Goal: Task Accomplishment & Management: Manage account settings

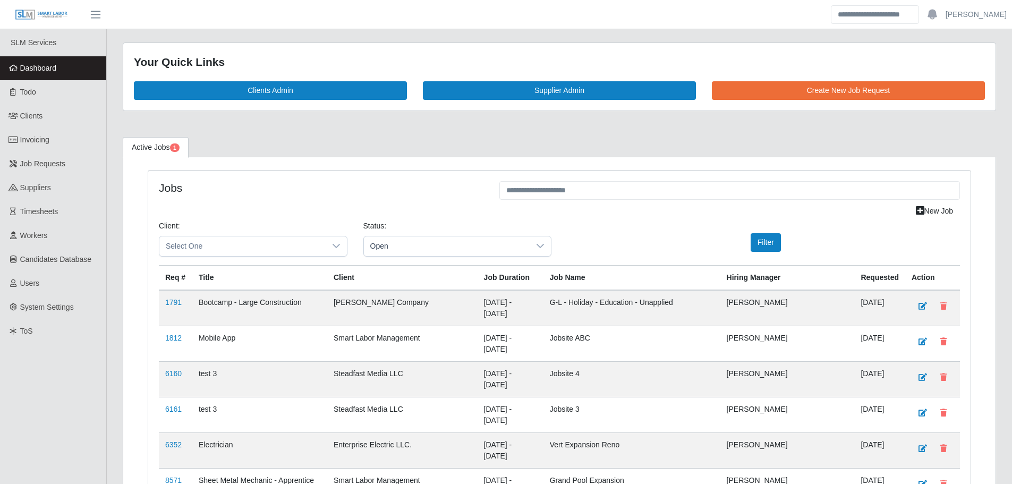
click at [72, 65] on link "Dashboard" at bounding box center [53, 68] width 106 height 24
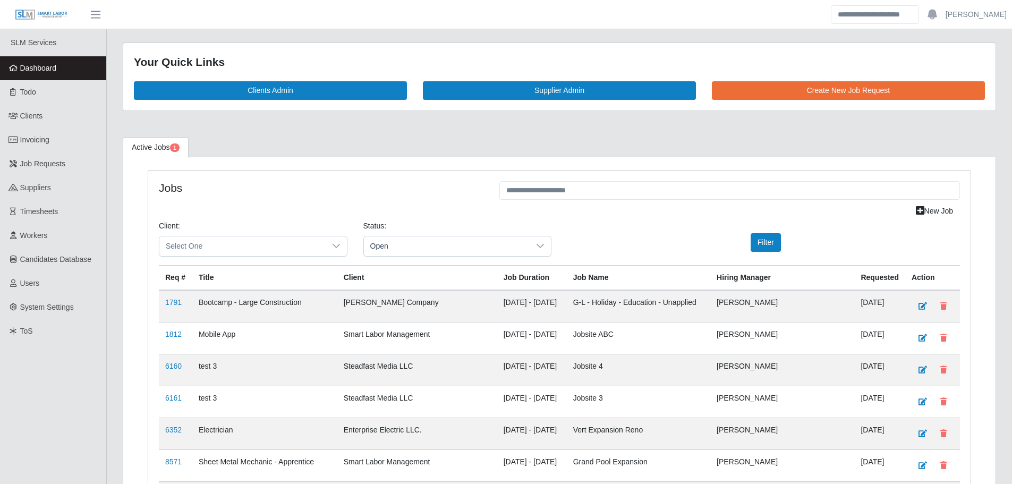
click at [28, 71] on span "Dashboard" at bounding box center [38, 68] width 37 height 9
click at [73, 63] on link "Dashboard" at bounding box center [53, 68] width 106 height 24
click at [73, 67] on link "Dashboard" at bounding box center [53, 68] width 106 height 24
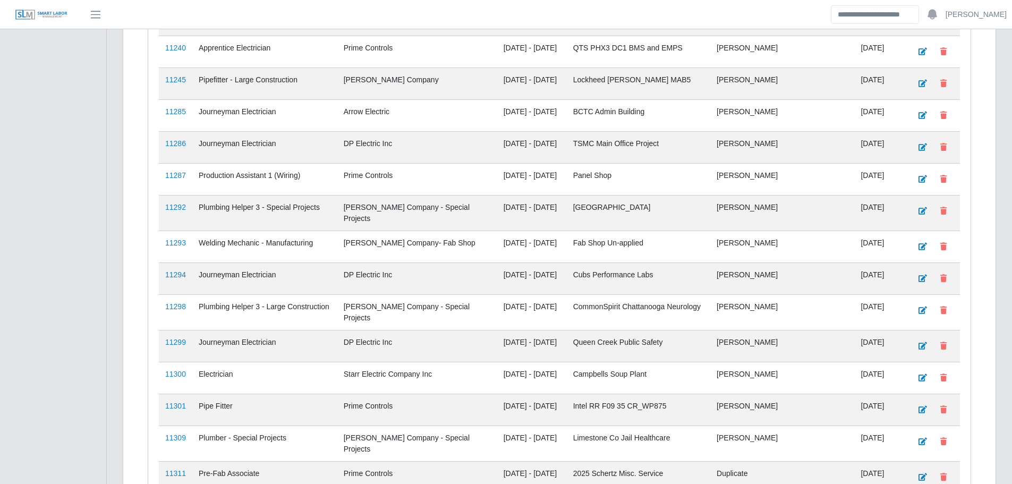
scroll to position [2186, 0]
click at [172, 240] on link "11293" at bounding box center [175, 244] width 21 height 9
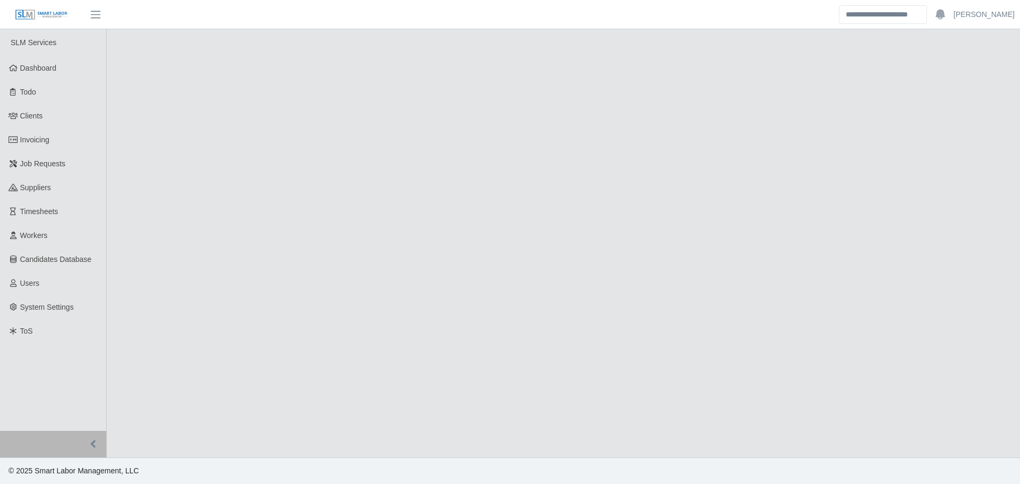
select select "****"
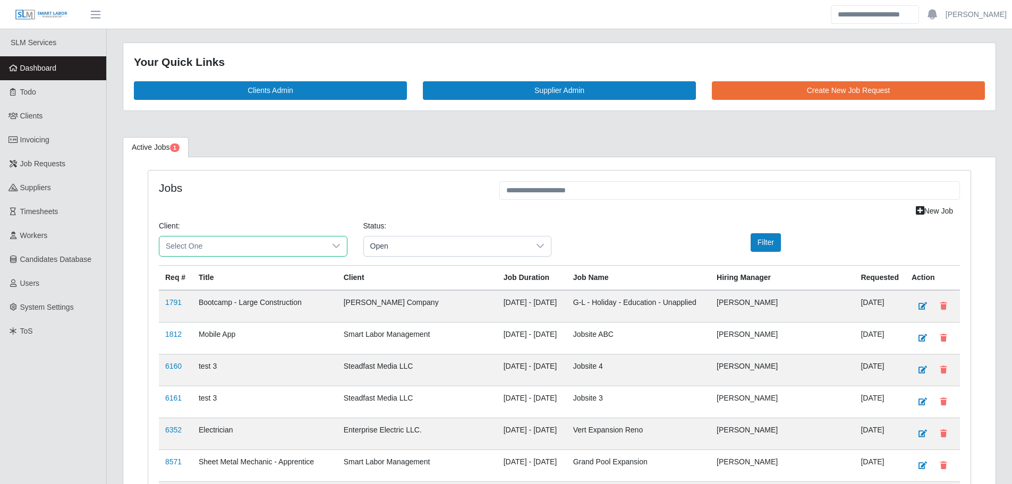
click at [265, 249] on span "Select One" at bounding box center [242, 247] width 166 height 20
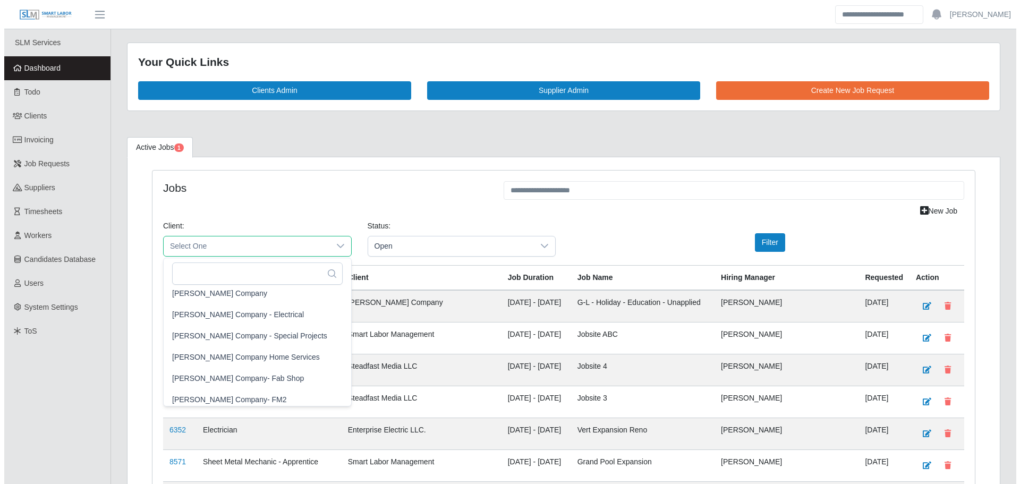
scroll to position [691, 0]
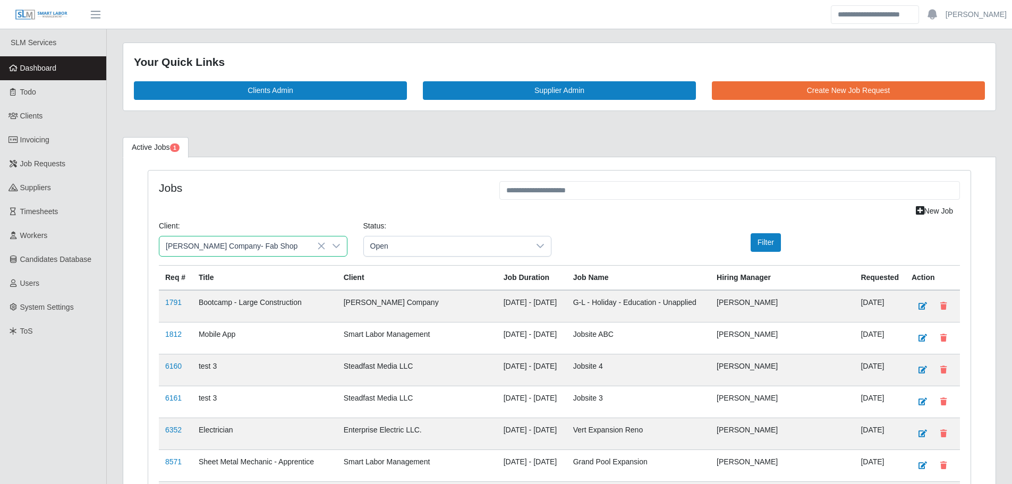
click at [243, 382] on span "[PERSON_NAME] Company- Fab Shop" at bounding box center [234, 384] width 132 height 11
click at [764, 244] on button "Filter" at bounding box center [766, 242] width 30 height 19
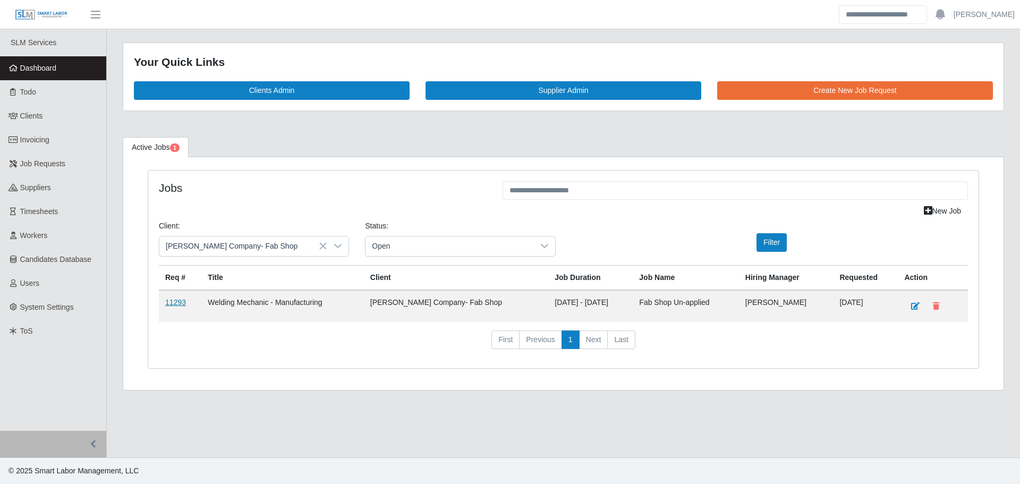
click at [172, 300] on link "11293" at bounding box center [175, 302] width 21 height 9
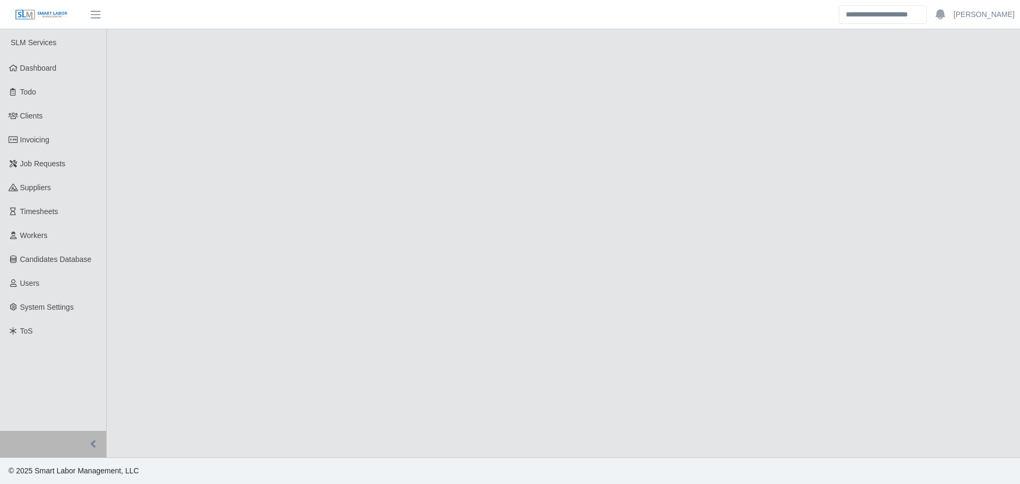
select select "****"
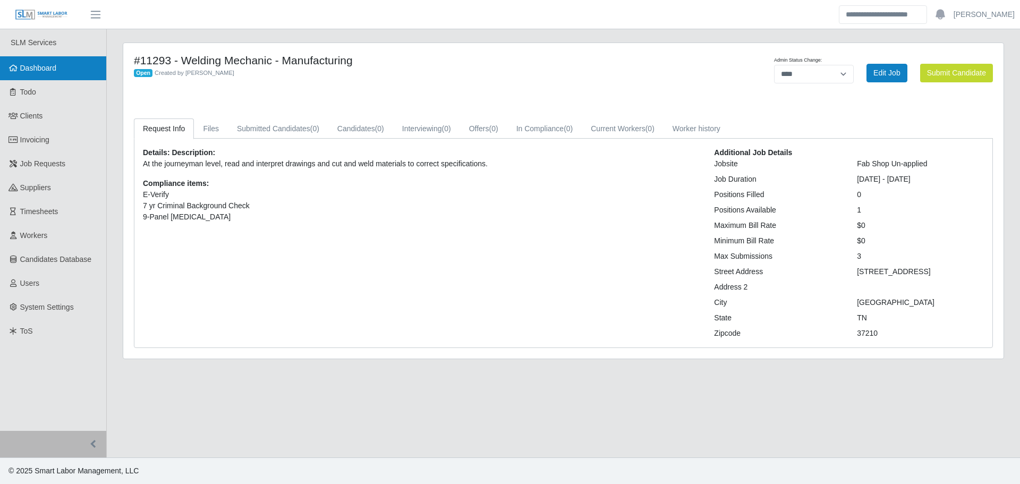
click at [57, 67] on link "Dashboard" at bounding box center [53, 68] width 106 height 24
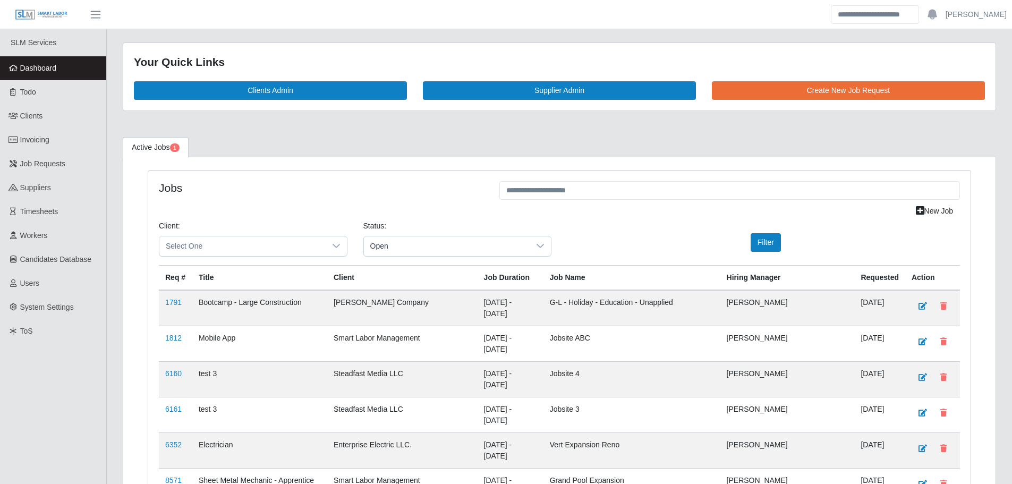
click at [46, 71] on span "Dashboard" at bounding box center [38, 68] width 37 height 9
drag, startPoint x: 86, startPoint y: 67, endPoint x: 83, endPoint y: 74, distance: 6.7
click at [85, 67] on link "Dashboard" at bounding box center [53, 68] width 106 height 24
click at [61, 64] on link "Dashboard" at bounding box center [53, 68] width 106 height 24
click at [73, 65] on link "Dashboard" at bounding box center [53, 68] width 106 height 24
